Goal: Book appointment/travel/reservation

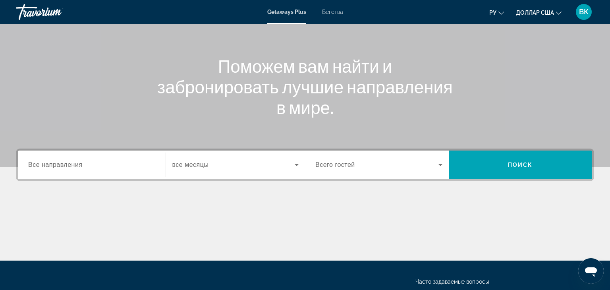
scroll to position [80, 0]
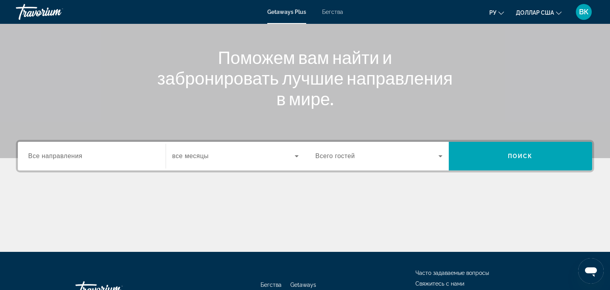
click at [93, 161] on div "Виджет поиска" at bounding box center [91, 156] width 127 height 23
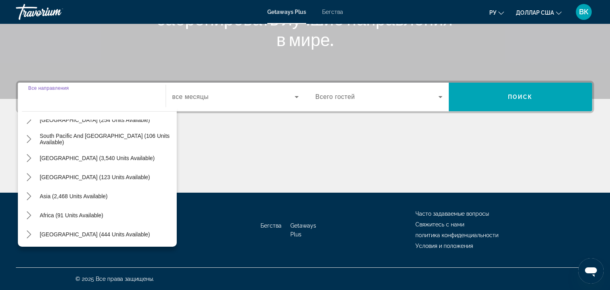
scroll to position [129, 0]
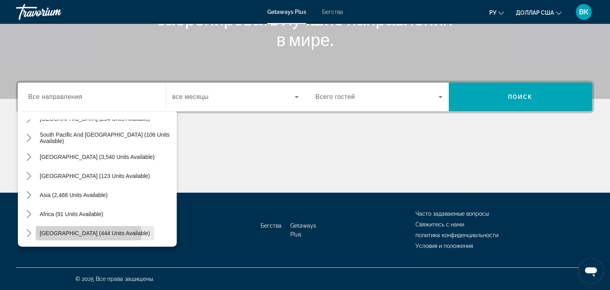
click at [88, 234] on span "[GEOGRAPHIC_DATA] (444 units available)" at bounding box center [95, 233] width 110 height 6
type input "**********"
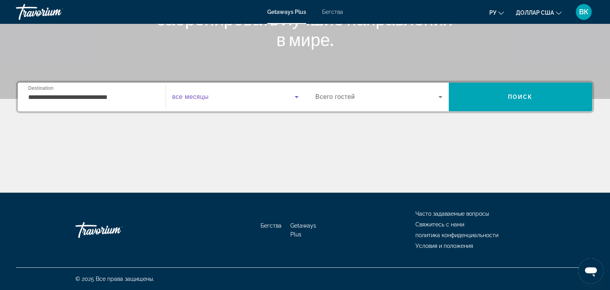
click at [226, 99] on span "Виджет поиска" at bounding box center [233, 97] width 123 height 10
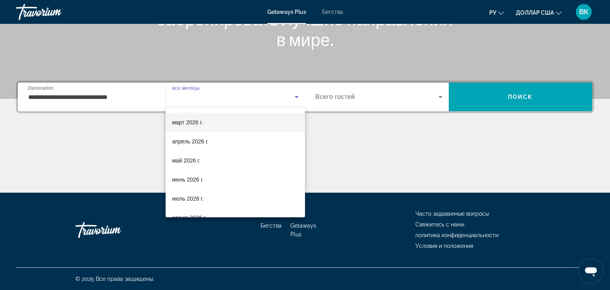
scroll to position [114, 0]
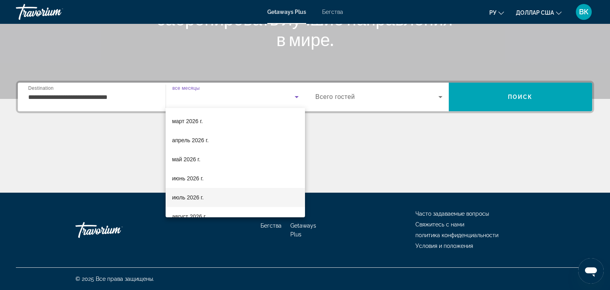
click at [195, 197] on font "июль 2026 г." at bounding box center [188, 197] width 32 height 6
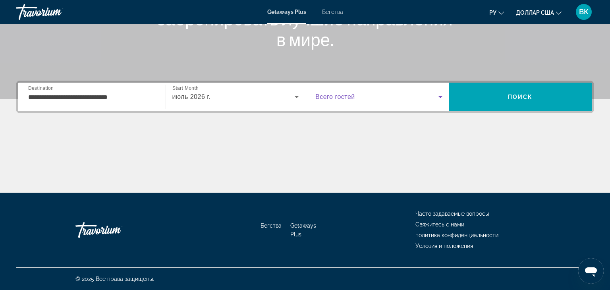
click at [441, 99] on icon "Виджет поиска" at bounding box center [441, 97] width 10 height 10
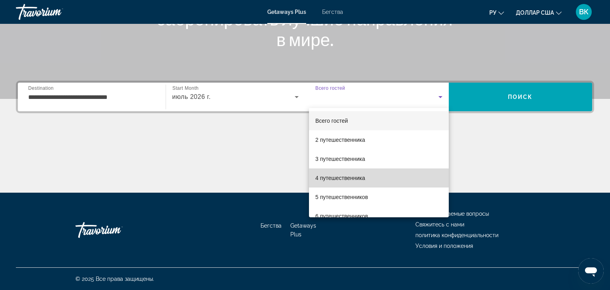
click at [351, 178] on font "4 путешественника" at bounding box center [340, 178] width 50 height 6
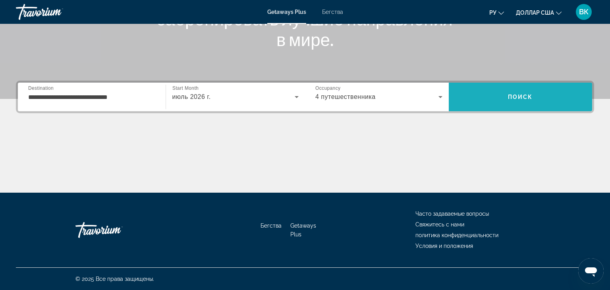
drag, startPoint x: 514, startPoint y: 97, endPoint x: 319, endPoint y: 193, distance: 217.3
click at [514, 97] on span "Поиск" at bounding box center [520, 97] width 25 height 6
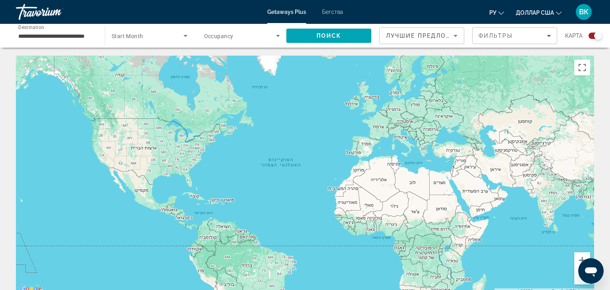
click at [291, 12] on font "Getaways Plus" at bounding box center [286, 12] width 39 height 6
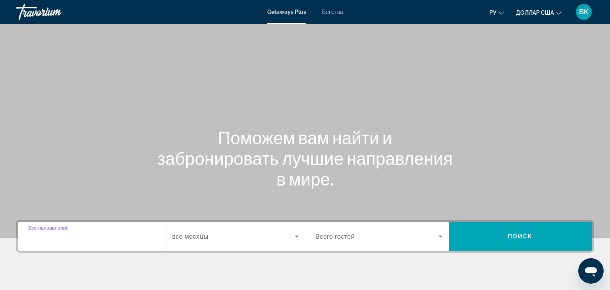
click at [114, 235] on input "Destination Все направления" at bounding box center [91, 237] width 127 height 10
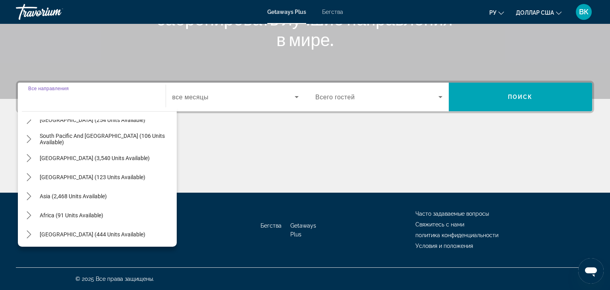
scroll to position [129, 0]
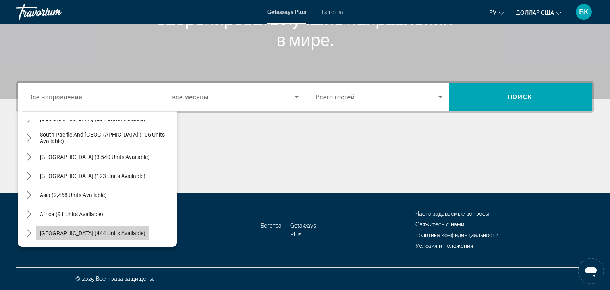
click at [107, 232] on span "[GEOGRAPHIC_DATA] (444 units available)" at bounding box center [93, 233] width 106 height 6
type input "**********"
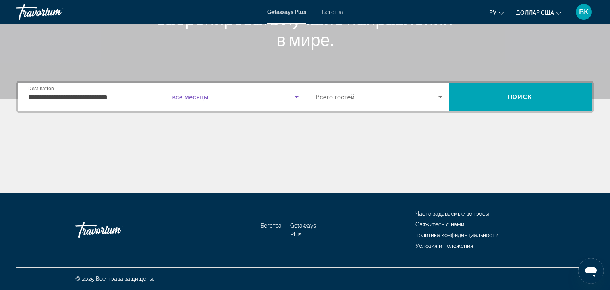
click at [270, 99] on span "Search widget" at bounding box center [233, 97] width 123 height 10
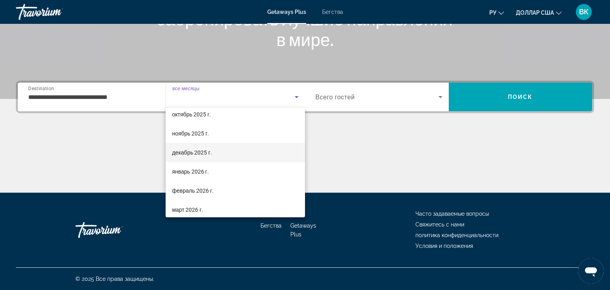
scroll to position [26, 0]
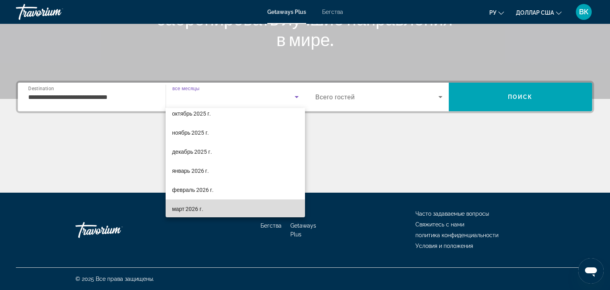
click at [194, 210] on font "март 2026 г." at bounding box center [187, 209] width 31 height 6
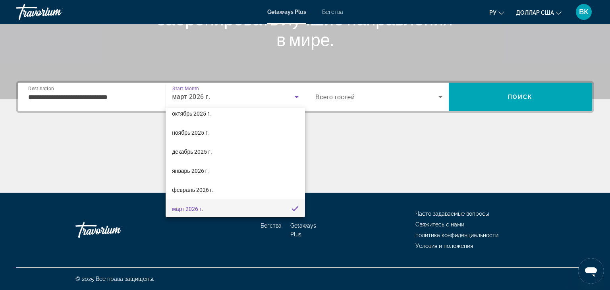
scroll to position [0, 0]
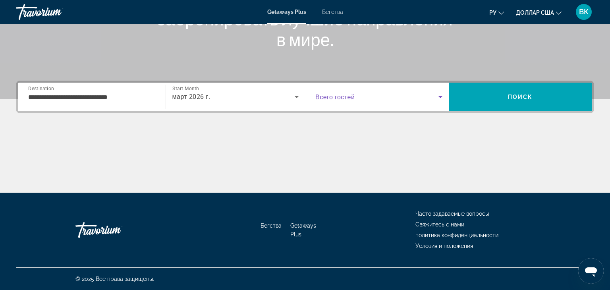
click at [441, 94] on icon "Search widget" at bounding box center [441, 97] width 10 height 10
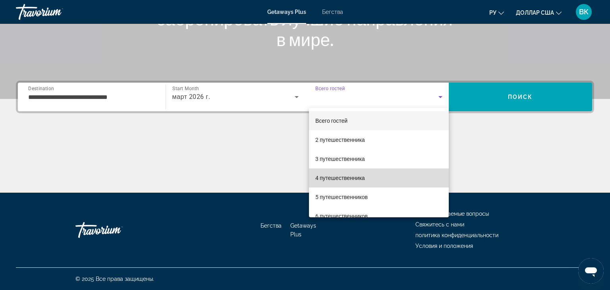
click at [368, 178] on mat-option "4 путешественника" at bounding box center [379, 177] width 140 height 19
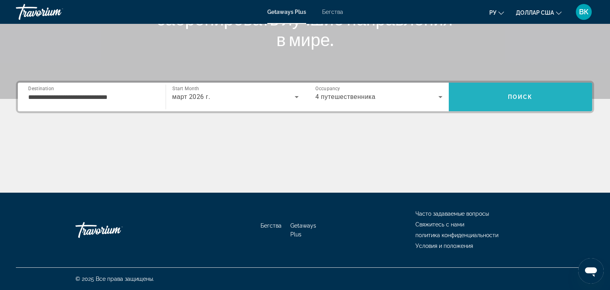
click at [536, 101] on span "Search" at bounding box center [521, 96] width 144 height 19
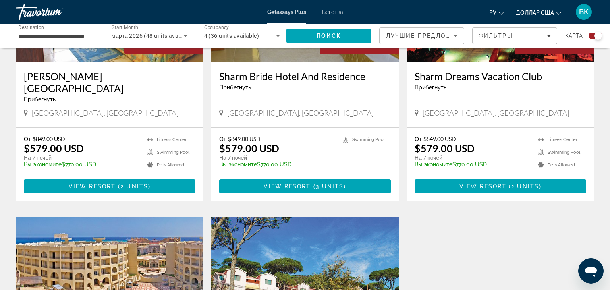
scroll to position [905, 0]
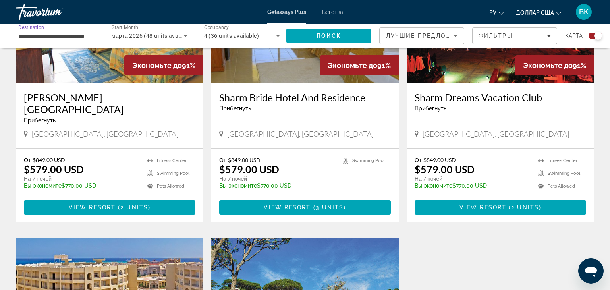
click at [51, 39] on input "**********" at bounding box center [56, 36] width 76 height 10
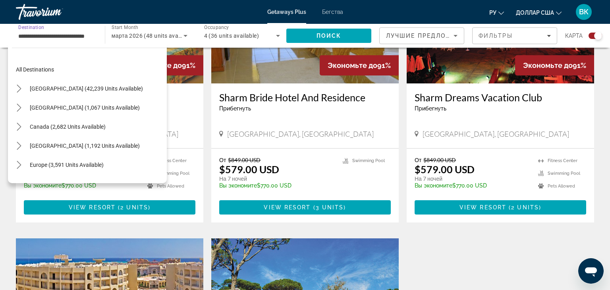
scroll to position [181, 0]
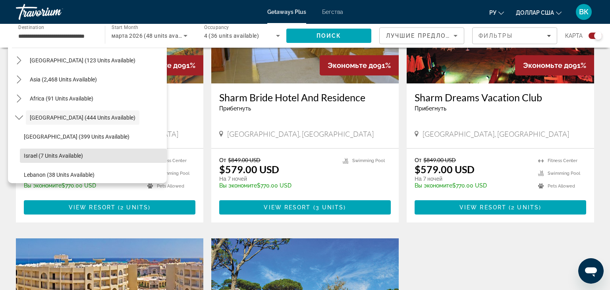
click at [64, 155] on span "Israel (7 units available)" at bounding box center [53, 155] width 59 height 6
type input "**********"
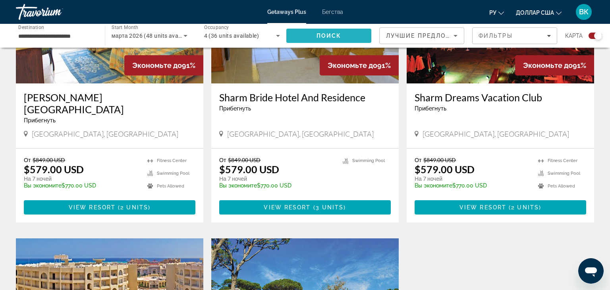
click at [337, 41] on span "Search" at bounding box center [328, 35] width 85 height 19
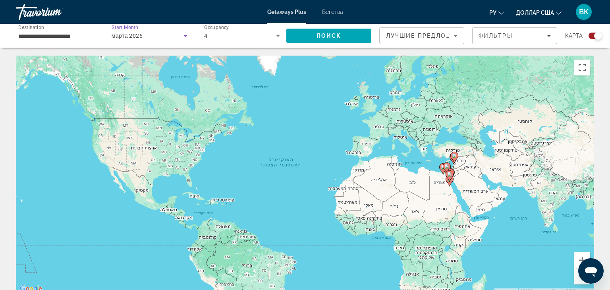
click at [138, 36] on span "марта 2026" at bounding box center [127, 36] width 31 height 6
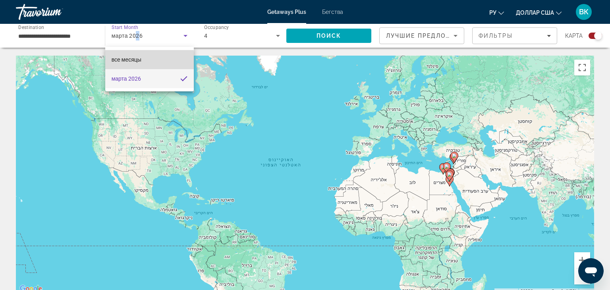
click at [137, 61] on font "все месяцы" at bounding box center [127, 59] width 30 height 6
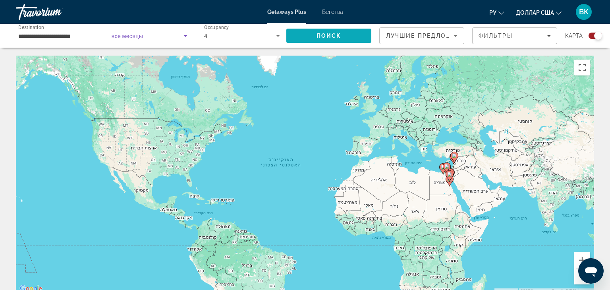
click at [336, 37] on span "Поиск" at bounding box center [328, 36] width 25 height 6
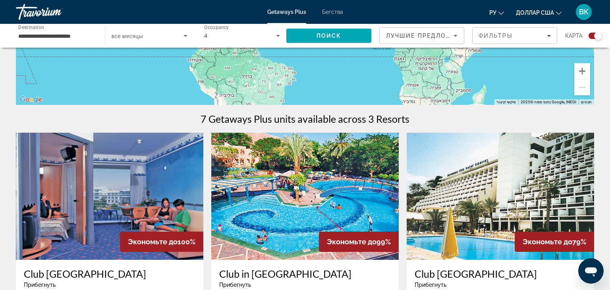
scroll to position [303, 0]
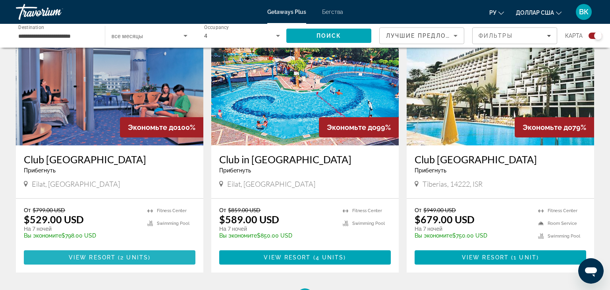
click at [98, 259] on span "View Resort" at bounding box center [92, 257] width 47 height 6
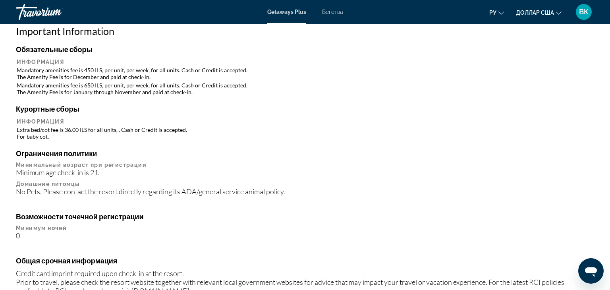
scroll to position [635, 0]
click at [346, 189] on div "No Pets. Please contact the resort directly regarding its ADA/general service a…" at bounding box center [305, 192] width 578 height 9
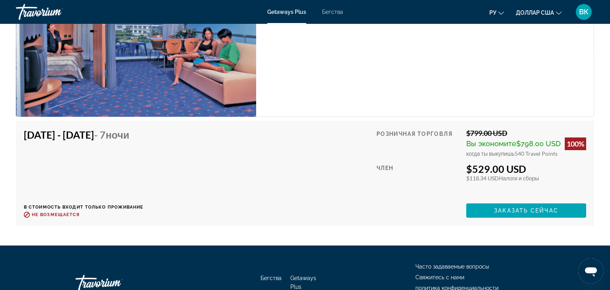
scroll to position [1356, 0]
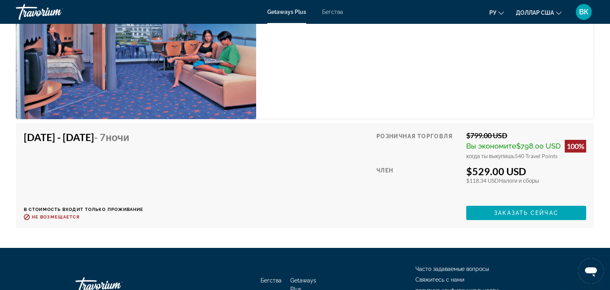
click at [453, 267] on font "Часто задаваемые вопросы" at bounding box center [451, 269] width 73 height 6
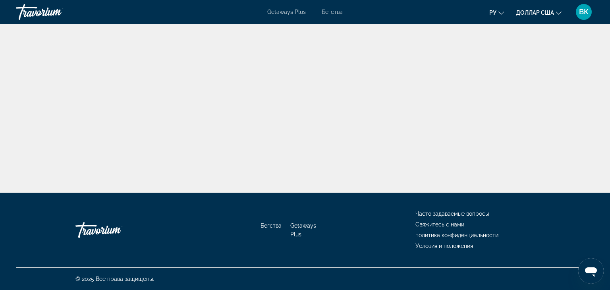
click at [458, 214] on font "Часто задаваемые вопросы" at bounding box center [451, 213] width 73 height 6
drag, startPoint x: 238, startPoint y: 63, endPoint x: 267, endPoint y: 0, distance: 69.1
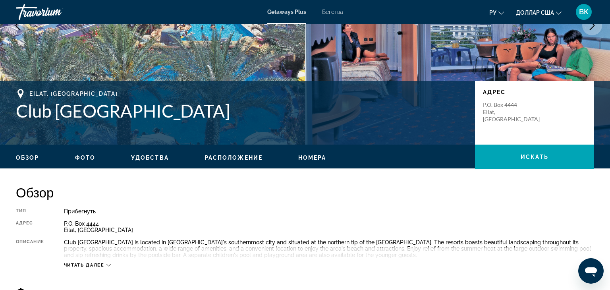
scroll to position [112, 0]
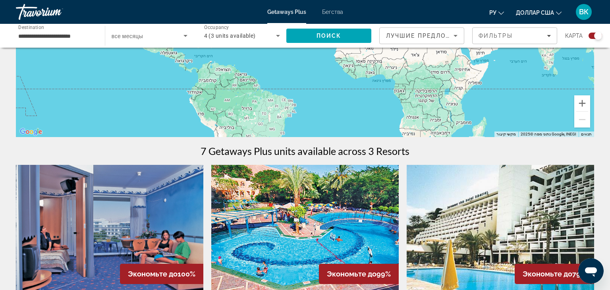
scroll to position [103, 0]
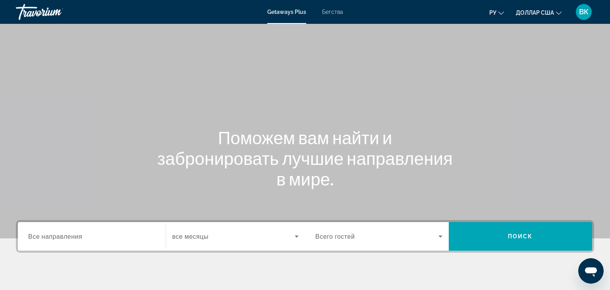
scroll to position [3, 0]
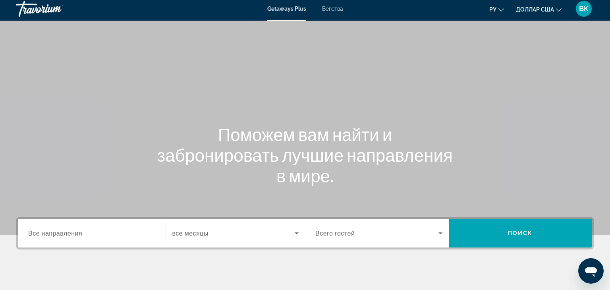
click at [58, 233] on span "Все направления" at bounding box center [55, 233] width 54 height 8
click at [58, 233] on input "Destination Все направления" at bounding box center [91, 234] width 127 height 10
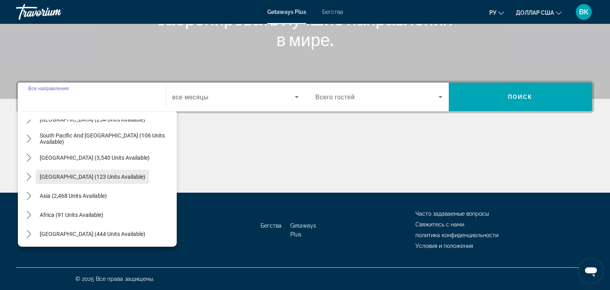
scroll to position [129, 0]
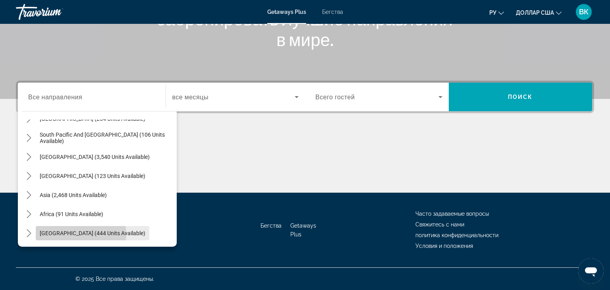
click at [81, 234] on span "[GEOGRAPHIC_DATA] (444 units available)" at bounding box center [93, 233] width 106 height 6
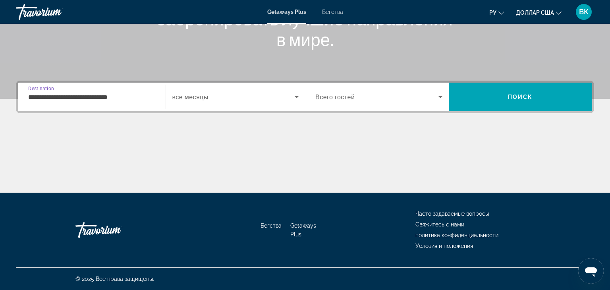
click at [101, 97] on input "**********" at bounding box center [91, 98] width 127 height 10
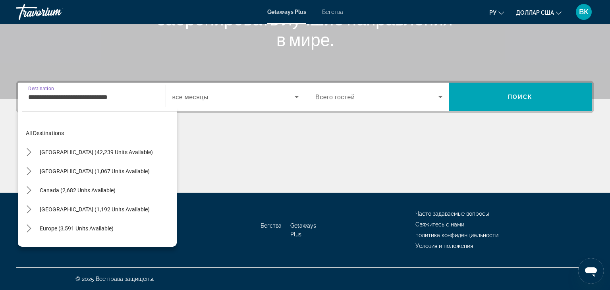
scroll to position [181, 0]
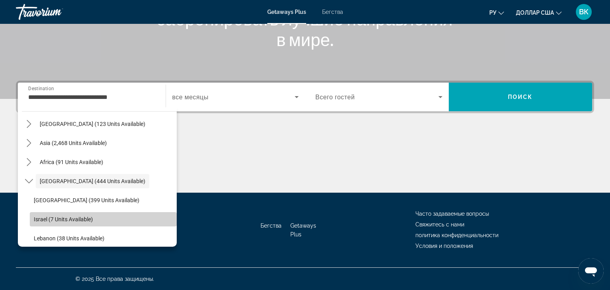
click at [66, 221] on span "Israel (7 units available)" at bounding box center [63, 219] width 59 height 6
type input "**********"
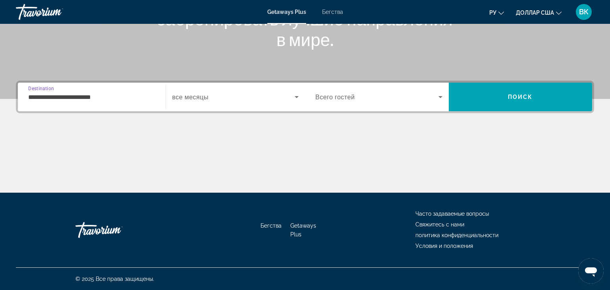
click at [351, 99] on span "Всего гостей" at bounding box center [334, 97] width 39 height 8
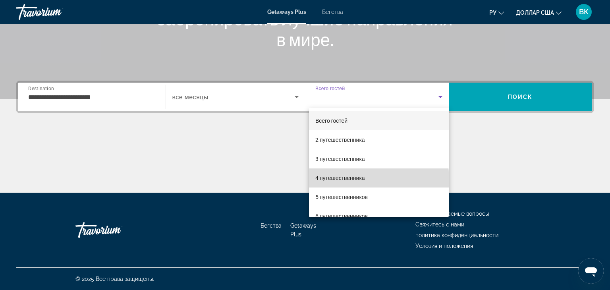
click at [344, 181] on font "4 путешественника" at bounding box center [340, 178] width 50 height 6
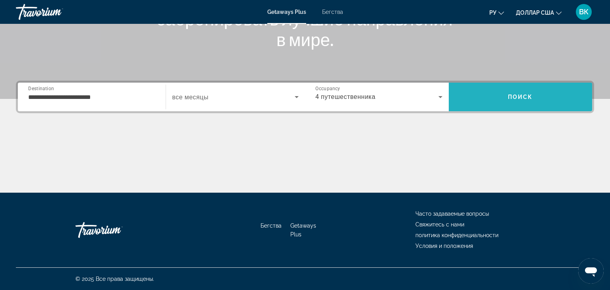
click at [525, 100] on span "Search" at bounding box center [521, 96] width 144 height 19
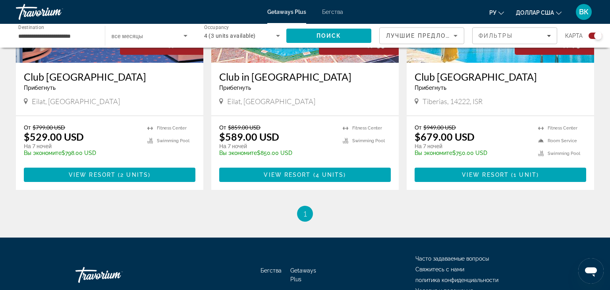
scroll to position [387, 0]
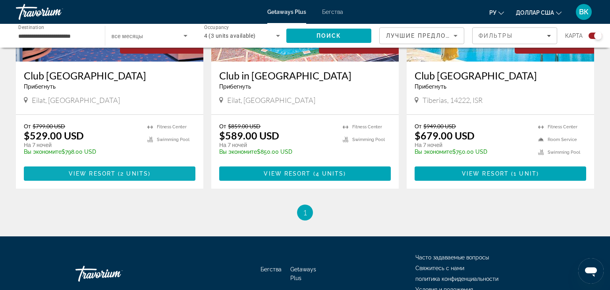
click at [123, 173] on span "2 units" at bounding box center [134, 173] width 28 height 6
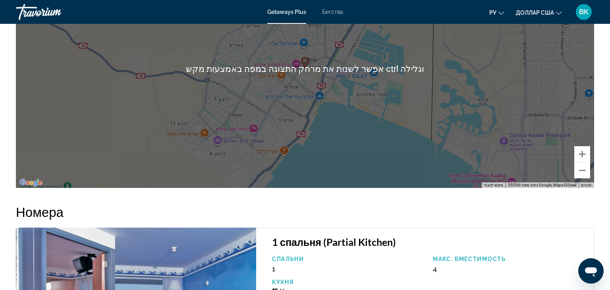
scroll to position [1062, 0]
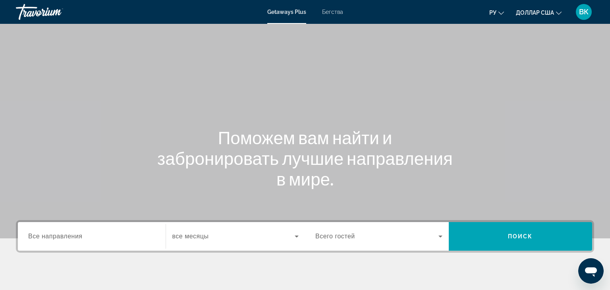
click at [68, 237] on span "Все направления" at bounding box center [55, 236] width 54 height 7
click at [68, 237] on input "Destination Все направления" at bounding box center [91, 237] width 127 height 10
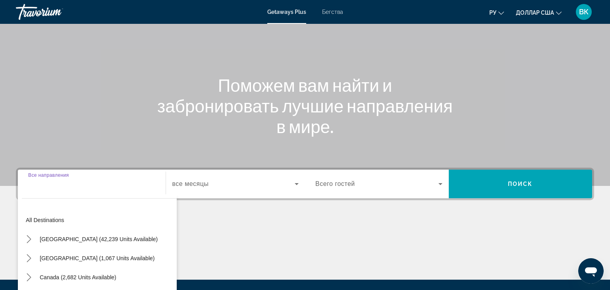
scroll to position [139, 0]
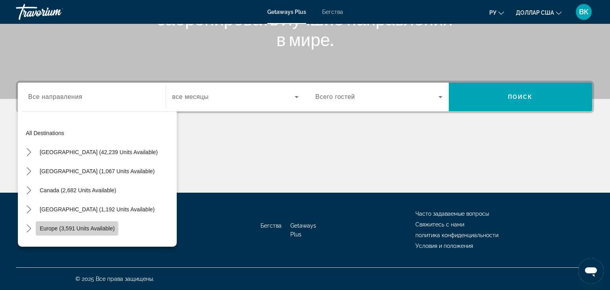
click at [43, 229] on span "Europe (3,591 units available)" at bounding box center [77, 228] width 75 height 6
type input "**********"
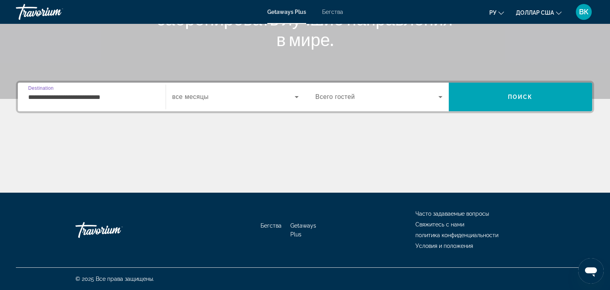
click at [225, 103] on div "Виджет поиска" at bounding box center [235, 97] width 127 height 22
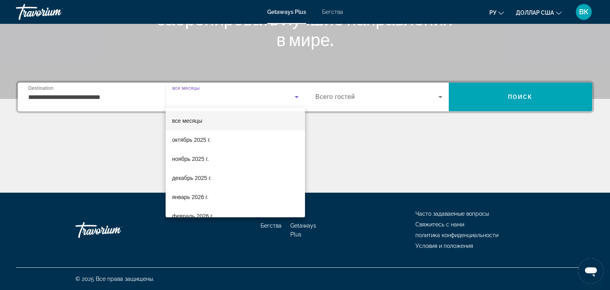
drag, startPoint x: 205, startPoint y: 121, endPoint x: 214, endPoint y: 115, distance: 10.6
click at [206, 121] on mat-option "все месяцы" at bounding box center [235, 120] width 139 height 19
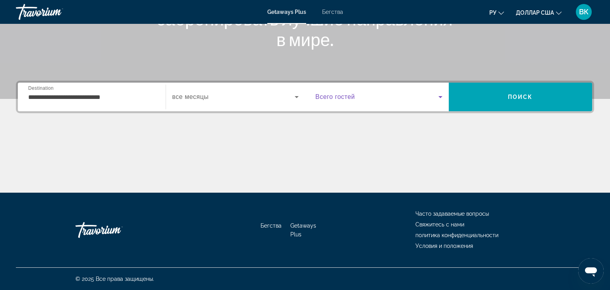
click at [436, 100] on icon "Виджет поиска" at bounding box center [441, 97] width 10 height 10
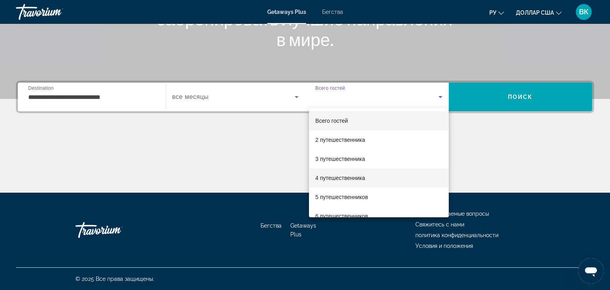
drag, startPoint x: 342, startPoint y: 179, endPoint x: 349, endPoint y: 168, distance: 12.1
click at [342, 177] on font "4 путешественника" at bounding box center [340, 178] width 50 height 6
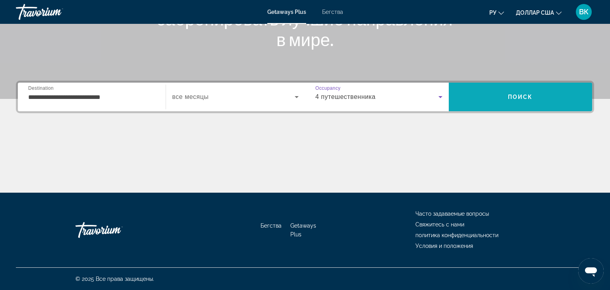
click at [513, 97] on span "Поиск" at bounding box center [520, 97] width 25 height 6
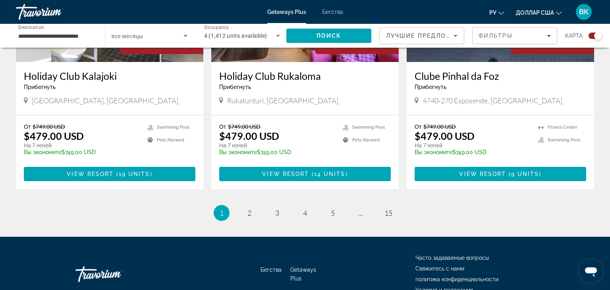
scroll to position [1252, 0]
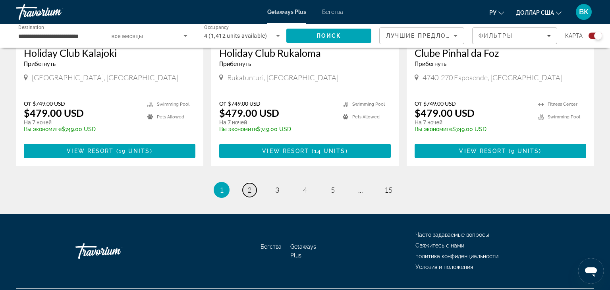
click at [248, 185] on span "2" at bounding box center [249, 189] width 4 height 9
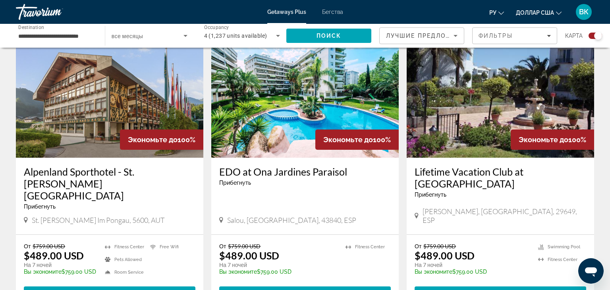
scroll to position [565, 0]
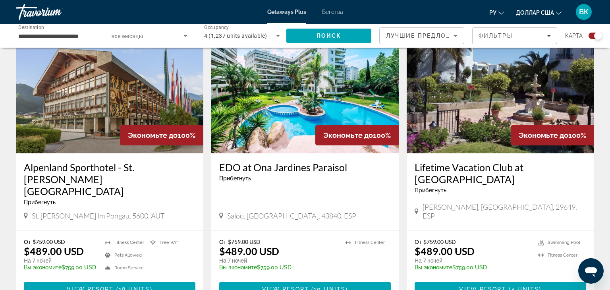
click at [127, 230] on div "От $759.00 USD $489.00 USD На 7 ночей Вы экономите $759.00 USD temp 2 [GEOGRAPH…" at bounding box center [109, 267] width 187 height 74
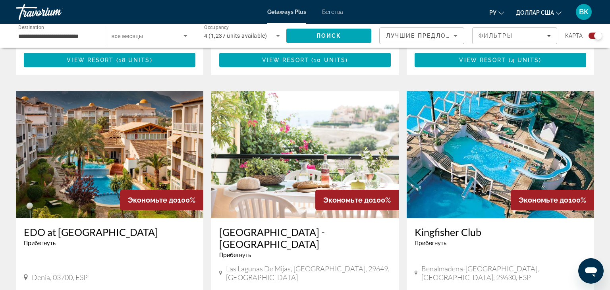
scroll to position [854, 0]
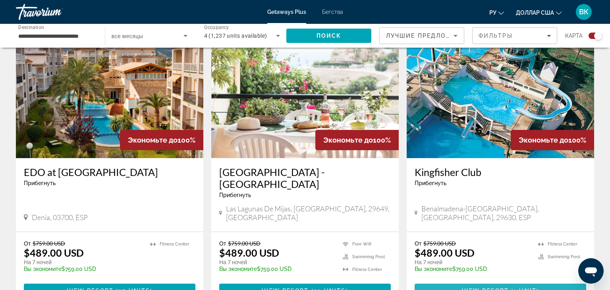
click at [508, 287] on span "View Resort" at bounding box center [485, 290] width 47 height 6
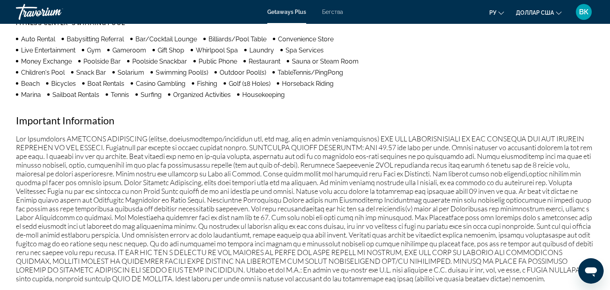
scroll to position [506, 0]
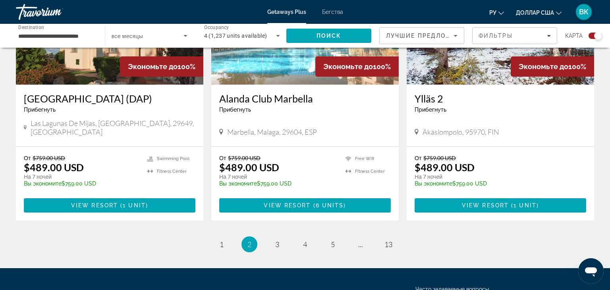
scroll to position [1264, 0]
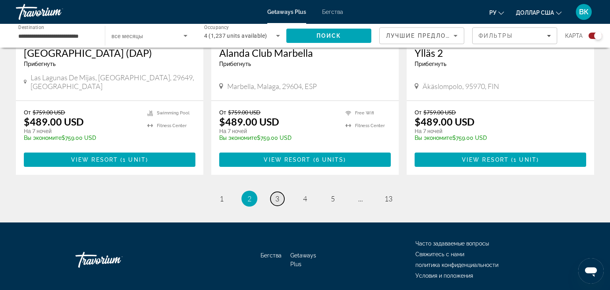
click at [280, 192] on link "page 3" at bounding box center [277, 199] width 14 height 14
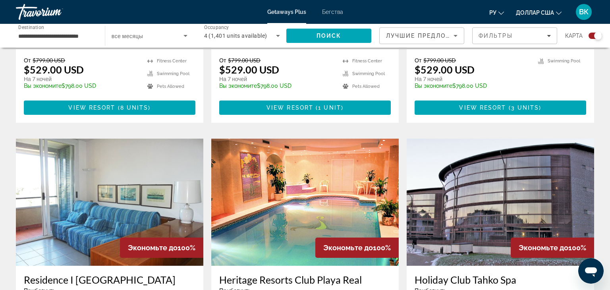
scroll to position [705, 0]
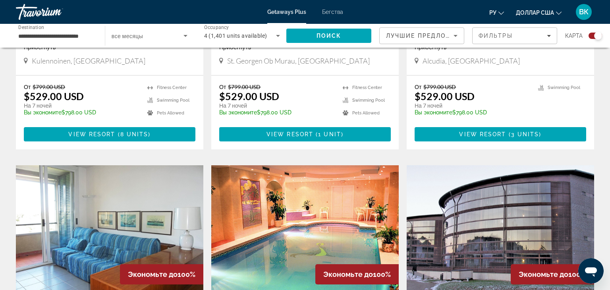
click at [141, 36] on span "все месяцы" at bounding box center [128, 36] width 32 height 6
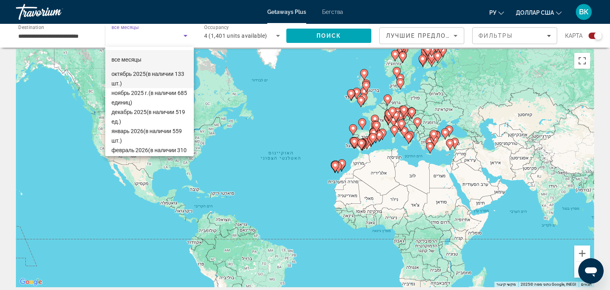
scroll to position [0, 0]
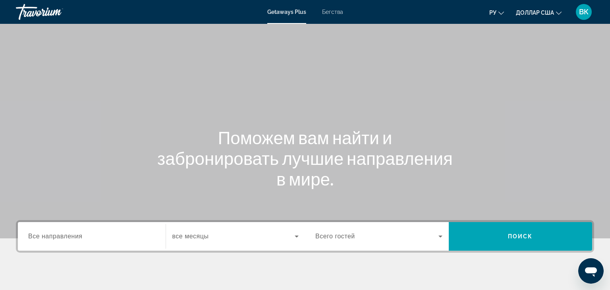
click at [61, 238] on span "Все направления" at bounding box center [55, 236] width 54 height 7
click at [61, 238] on input "Destination Все направления" at bounding box center [91, 237] width 127 height 10
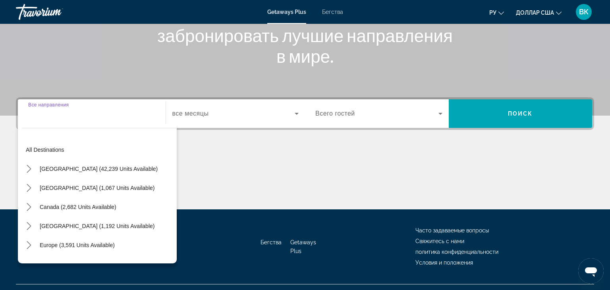
scroll to position [139, 0]
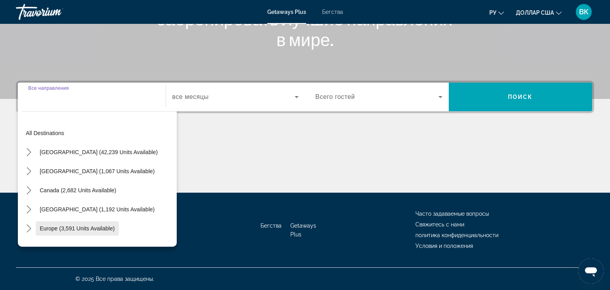
click at [79, 227] on span "Europe (3,591 units available)" at bounding box center [77, 228] width 75 height 6
type input "**********"
